Goal: Find specific page/section: Find specific page/section

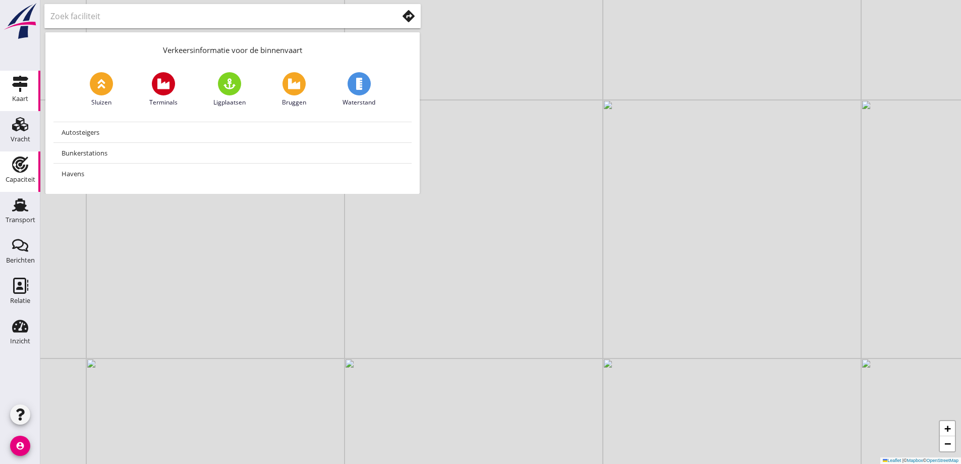
click at [21, 181] on div "Capaciteit" at bounding box center [21, 179] width 30 height 7
click at [17, 215] on div "Transport" at bounding box center [21, 220] width 30 height 14
